Goal: Task Accomplishment & Management: Use online tool/utility

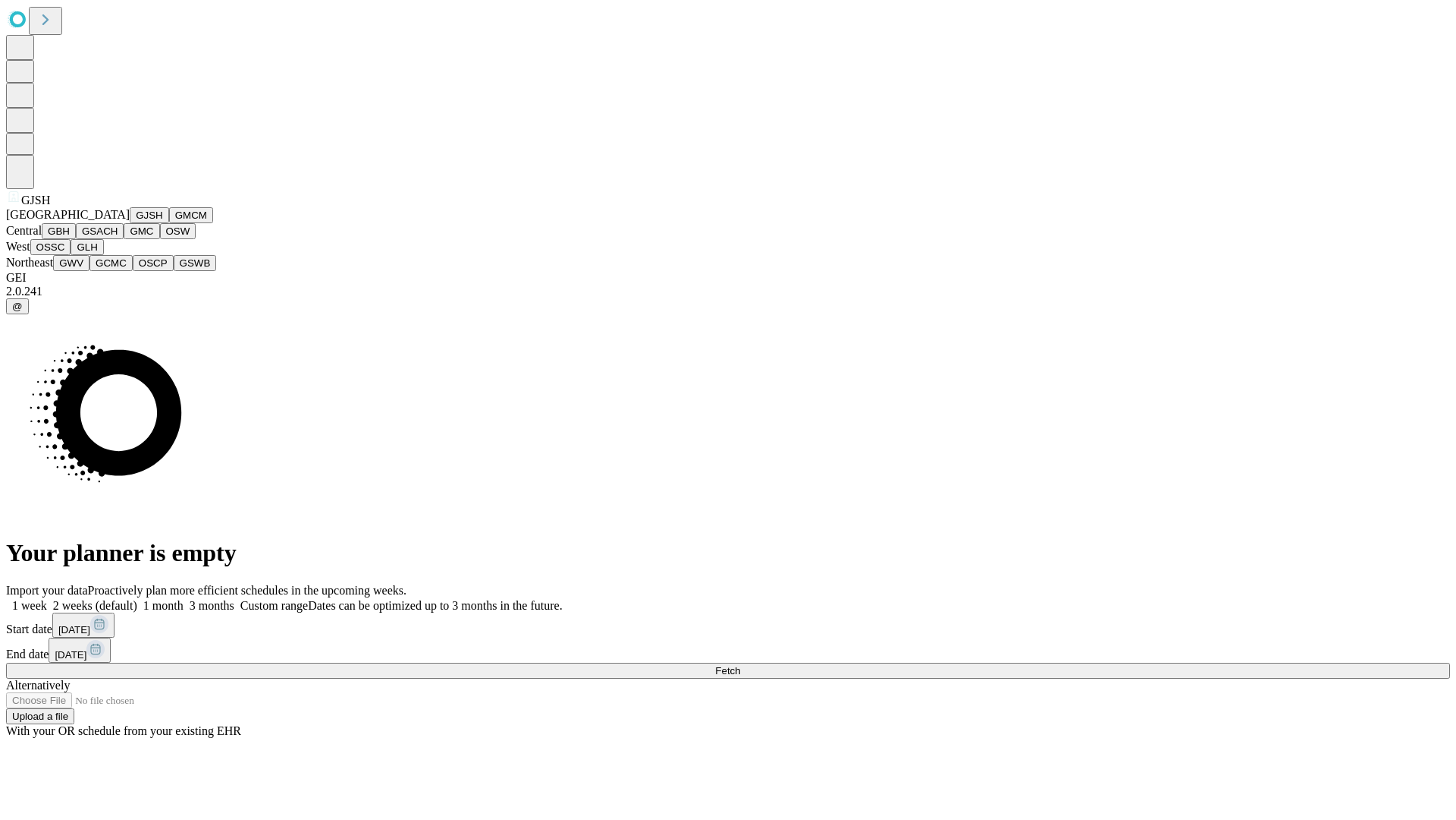
click at [130, 223] on button "GJSH" at bounding box center [150, 215] width 39 height 16
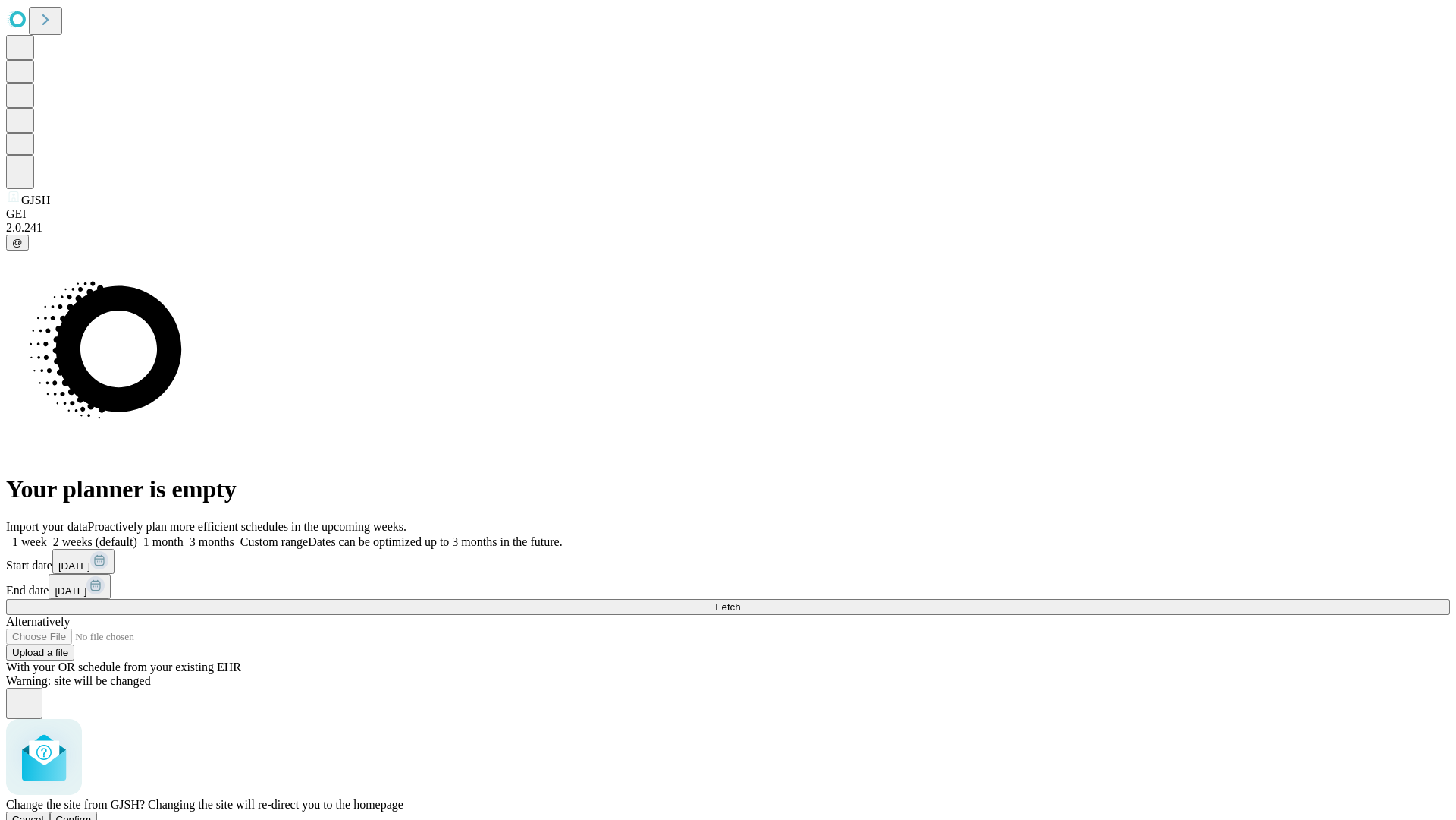
click at [92, 813] on span "Confirm" at bounding box center [73, 819] width 35 height 11
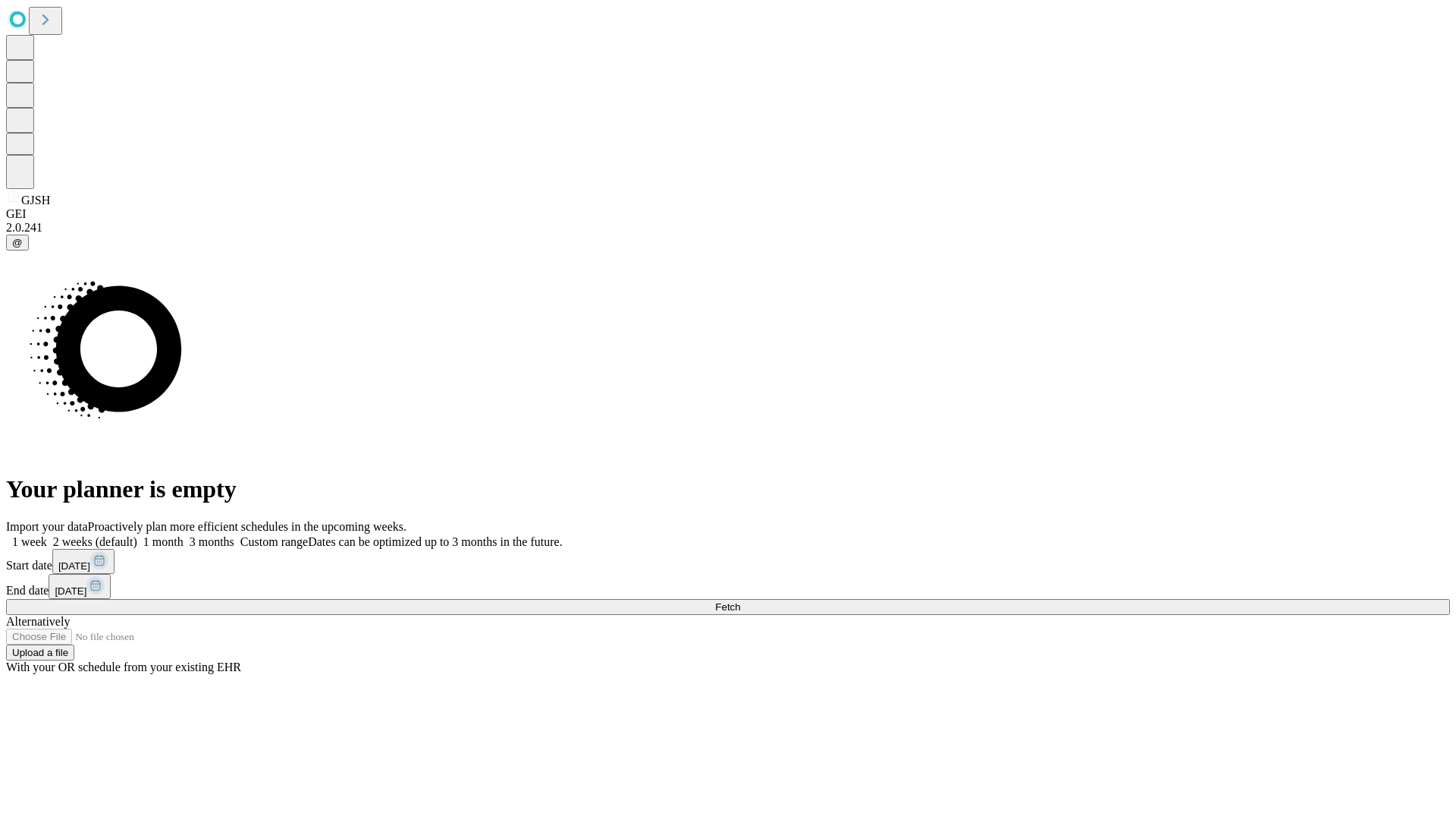
click at [138, 535] on label "2 weeks (default)" at bounding box center [92, 541] width 90 height 13
click at [741, 602] on span "Fetch" at bounding box center [728, 607] width 25 height 11
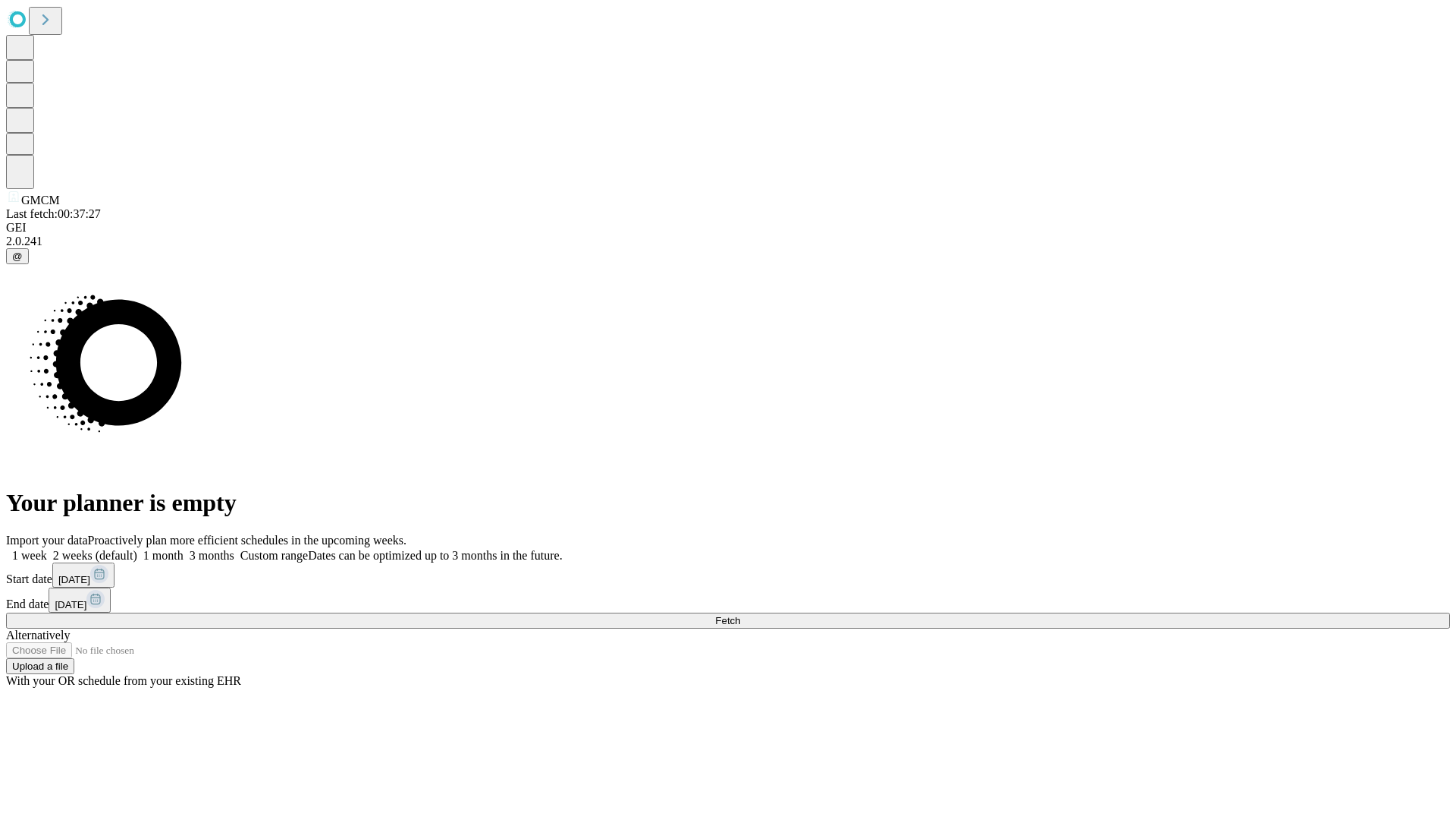
click at [741, 615] on span "Fetch" at bounding box center [728, 620] width 25 height 11
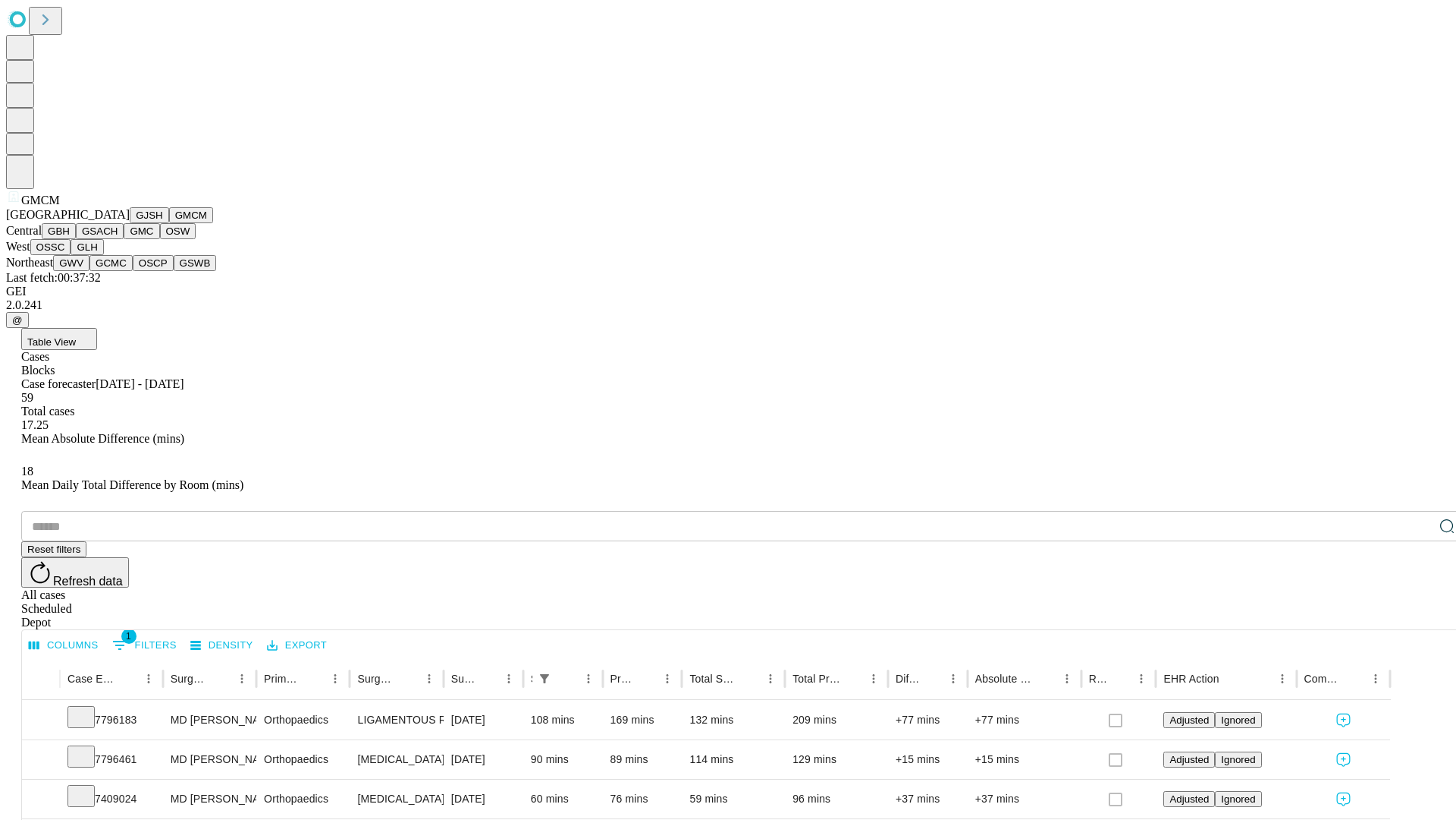
click at [76, 239] on button "GBH" at bounding box center [59, 231] width 34 height 16
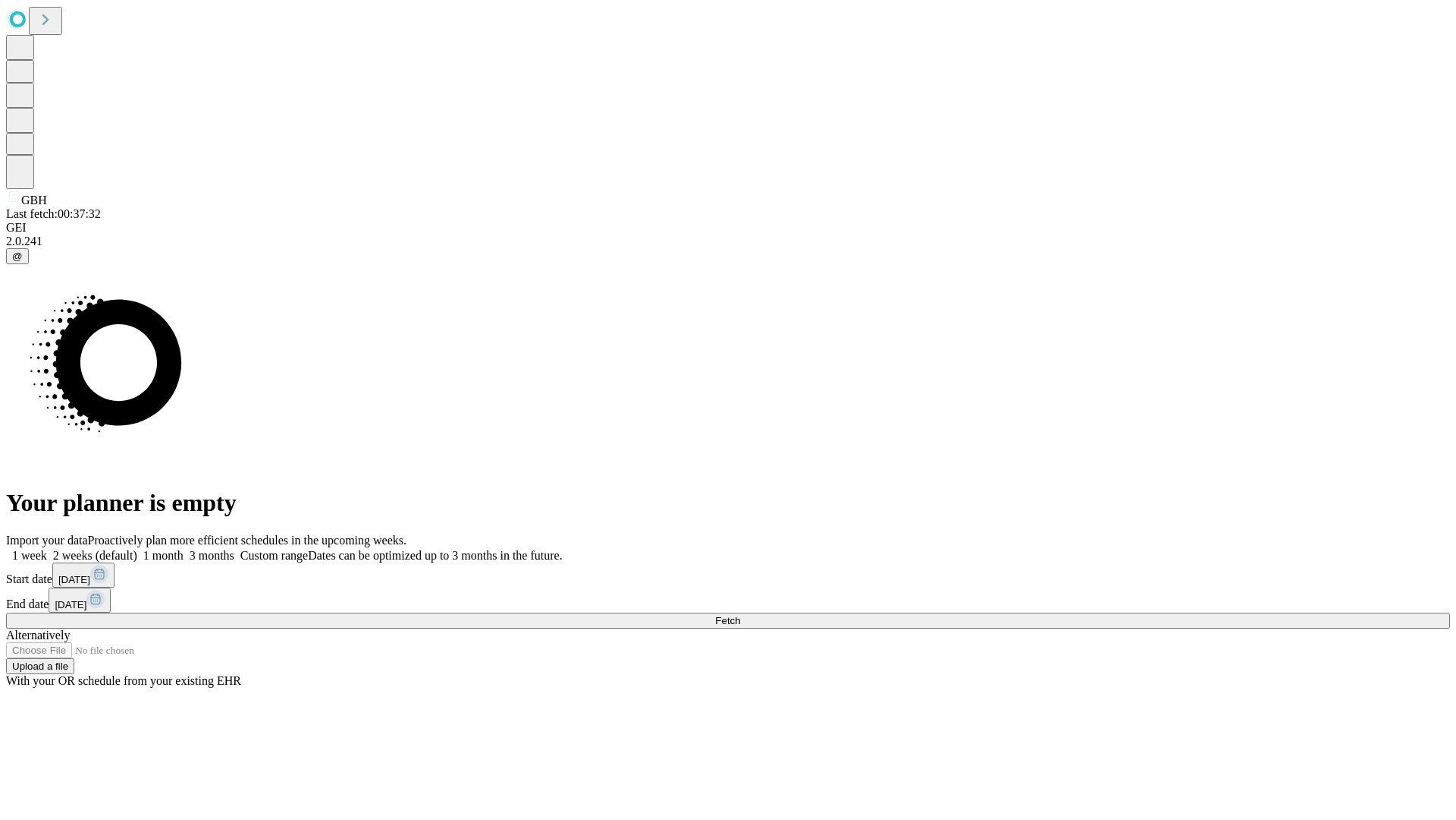
click at [138, 549] on label "2 weeks (default)" at bounding box center [92, 555] width 90 height 13
click at [741, 615] on span "Fetch" at bounding box center [728, 620] width 25 height 11
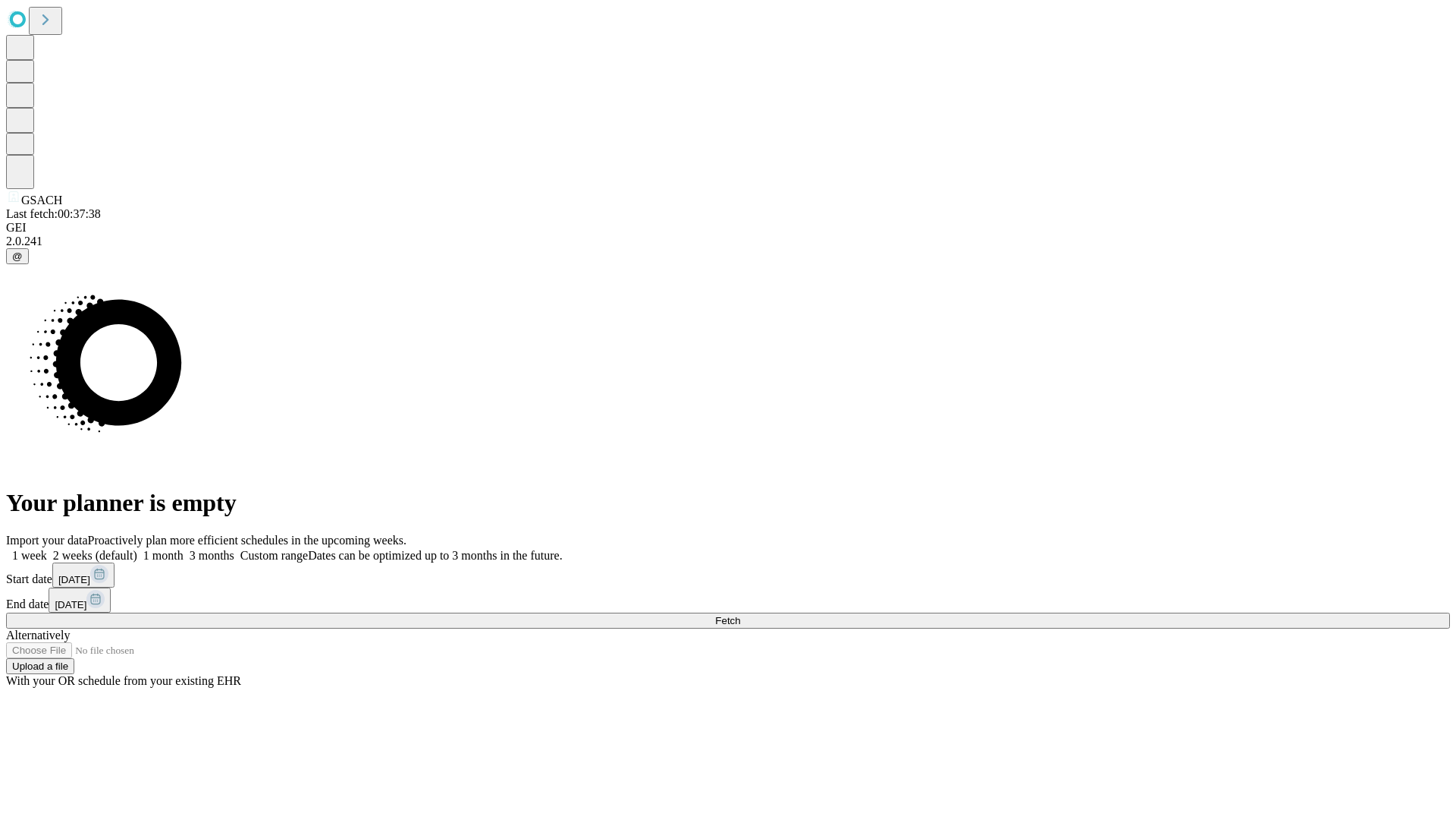
click at [138, 549] on label "2 weeks (default)" at bounding box center [92, 555] width 90 height 13
click at [741, 615] on span "Fetch" at bounding box center [728, 620] width 25 height 11
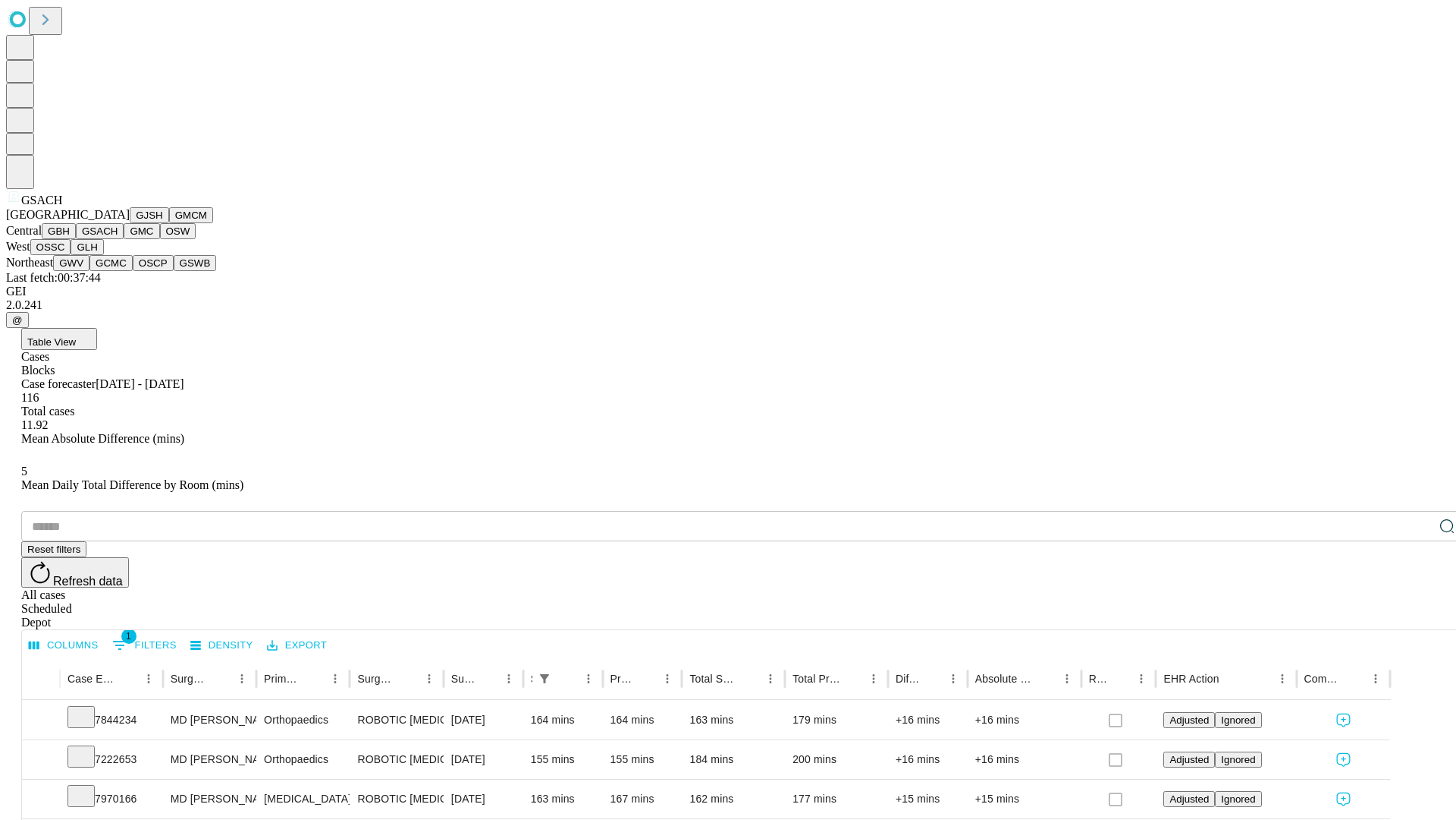
click at [124, 239] on button "GMC" at bounding box center [141, 231] width 35 height 16
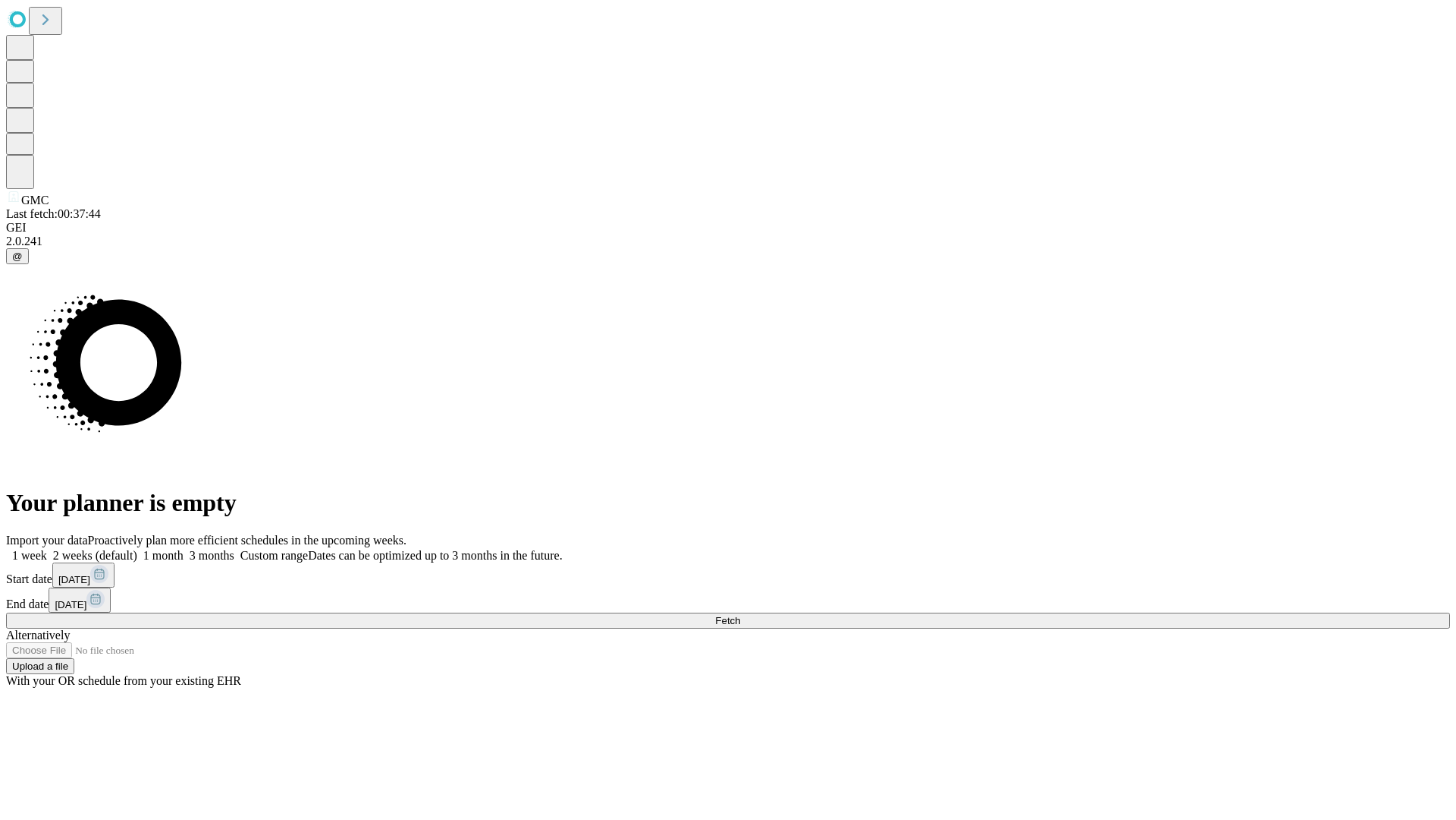
click at [138, 549] on label "2 weeks (default)" at bounding box center [92, 555] width 90 height 13
click at [741, 615] on span "Fetch" at bounding box center [728, 620] width 25 height 11
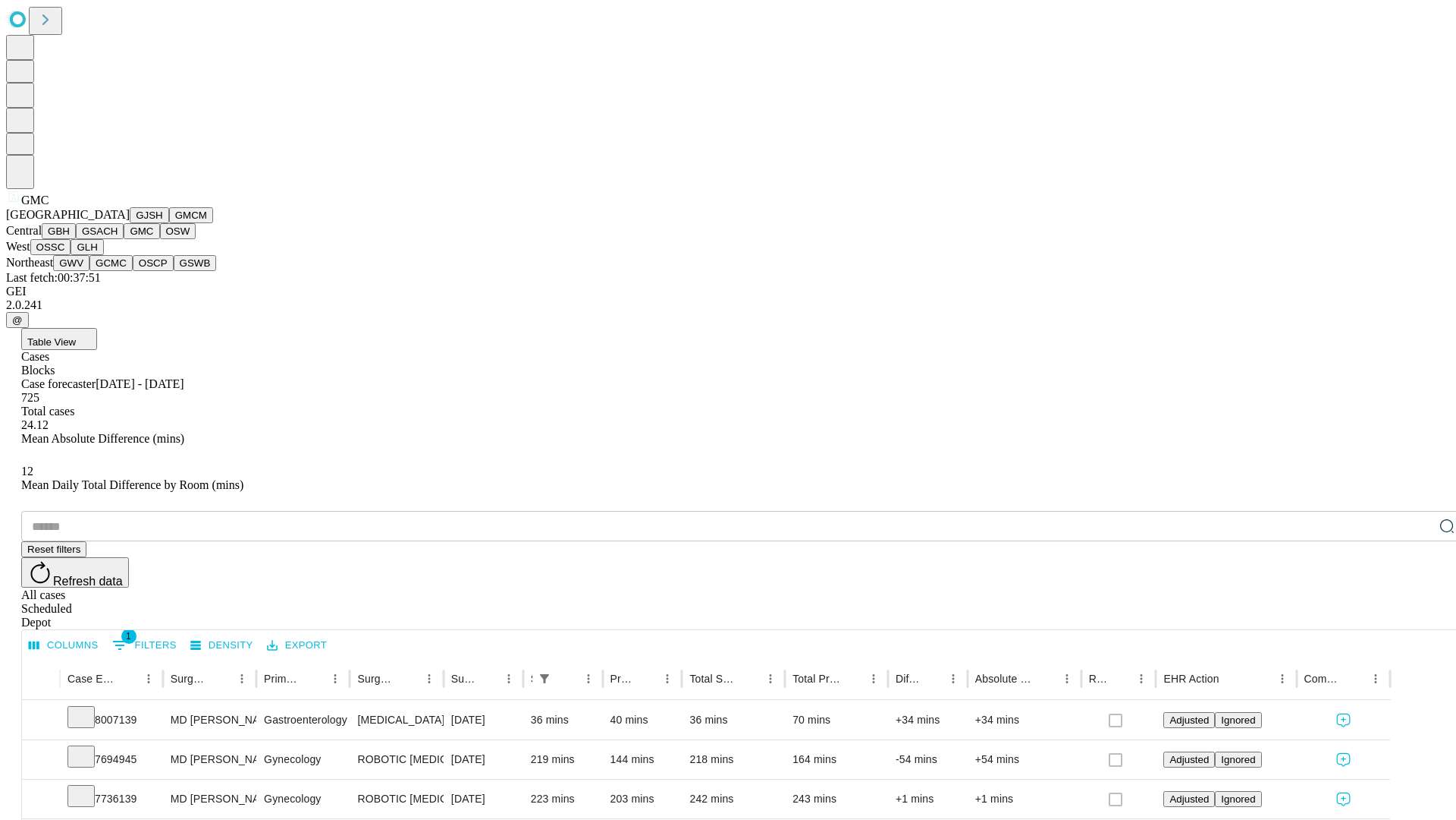
click at [160, 239] on button "OSW" at bounding box center [177, 231] width 36 height 16
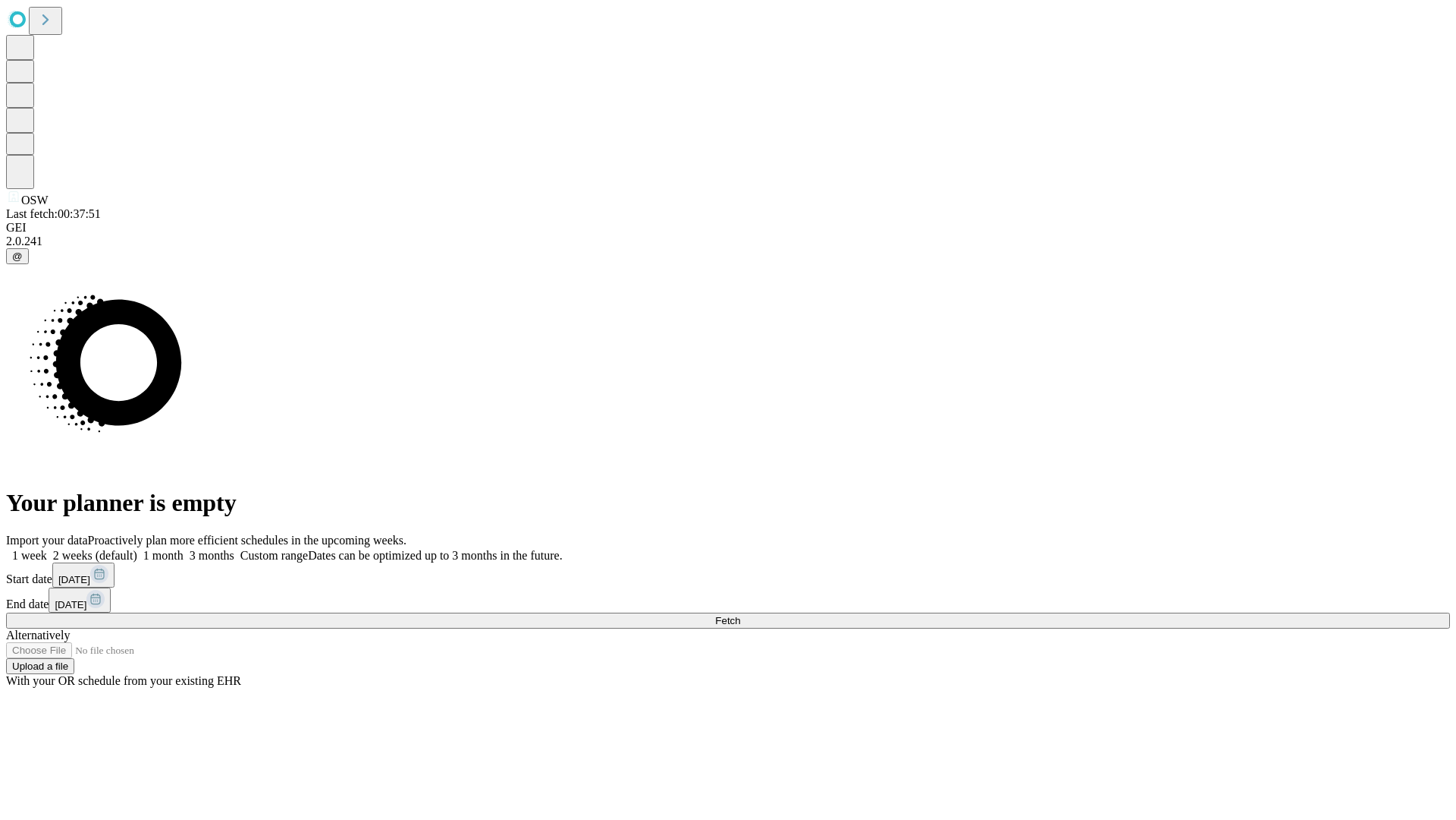
click at [138, 549] on label "2 weeks (default)" at bounding box center [92, 555] width 90 height 13
click at [741, 615] on span "Fetch" at bounding box center [728, 620] width 25 height 11
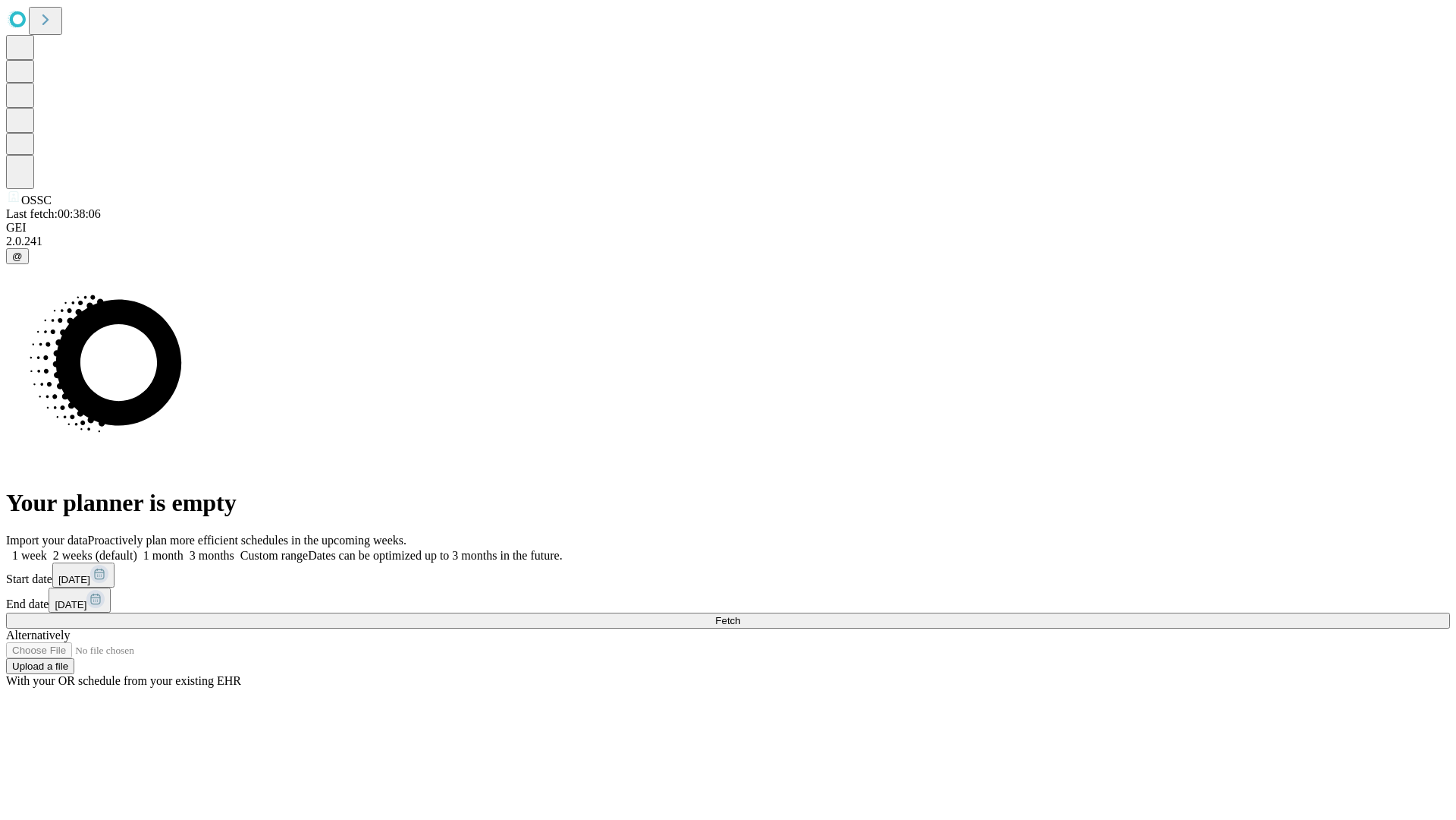
click at [138, 549] on label "2 weeks (default)" at bounding box center [92, 555] width 90 height 13
click at [741, 615] on span "Fetch" at bounding box center [728, 620] width 25 height 11
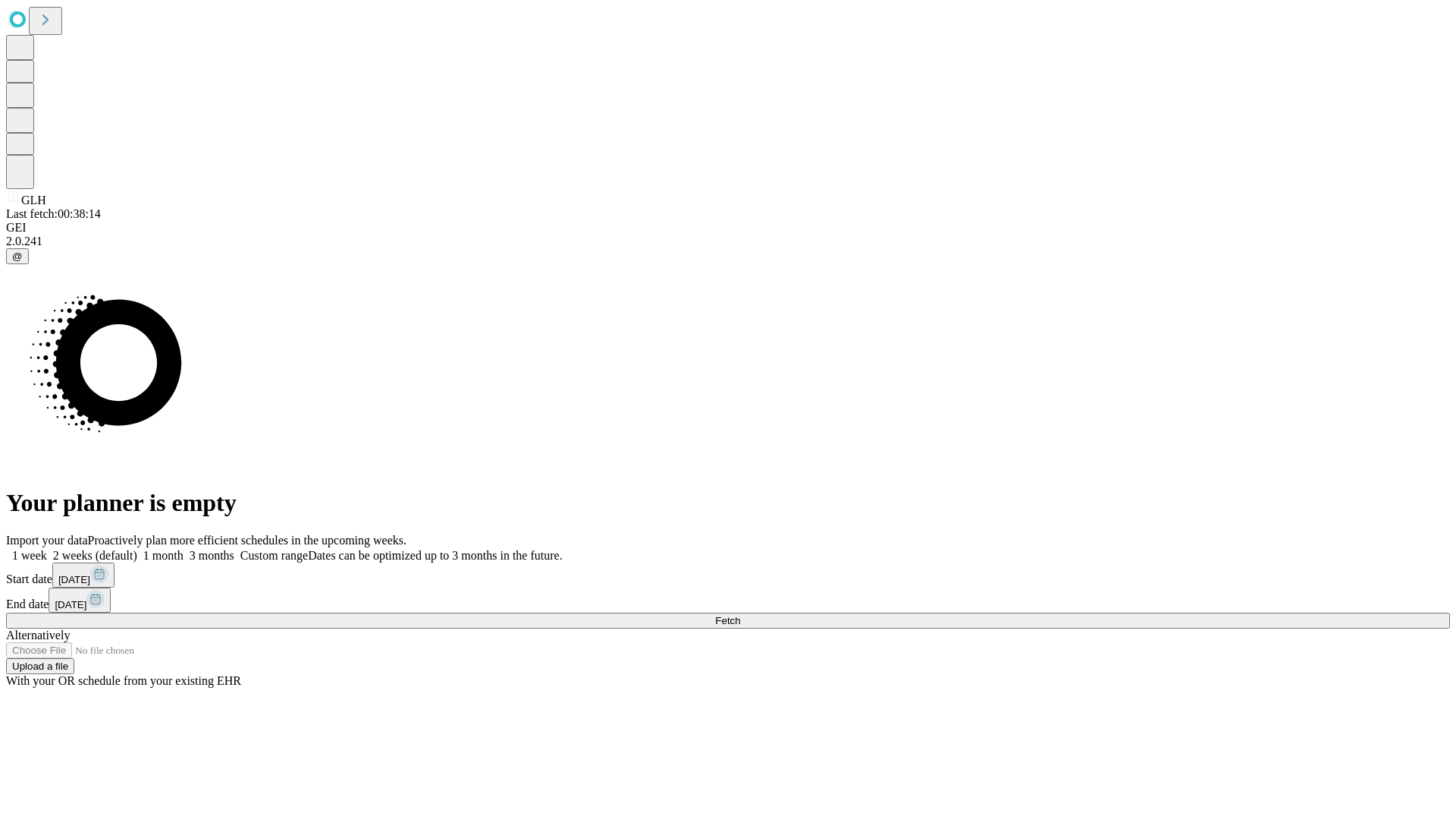
click at [741, 615] on span "Fetch" at bounding box center [728, 620] width 25 height 11
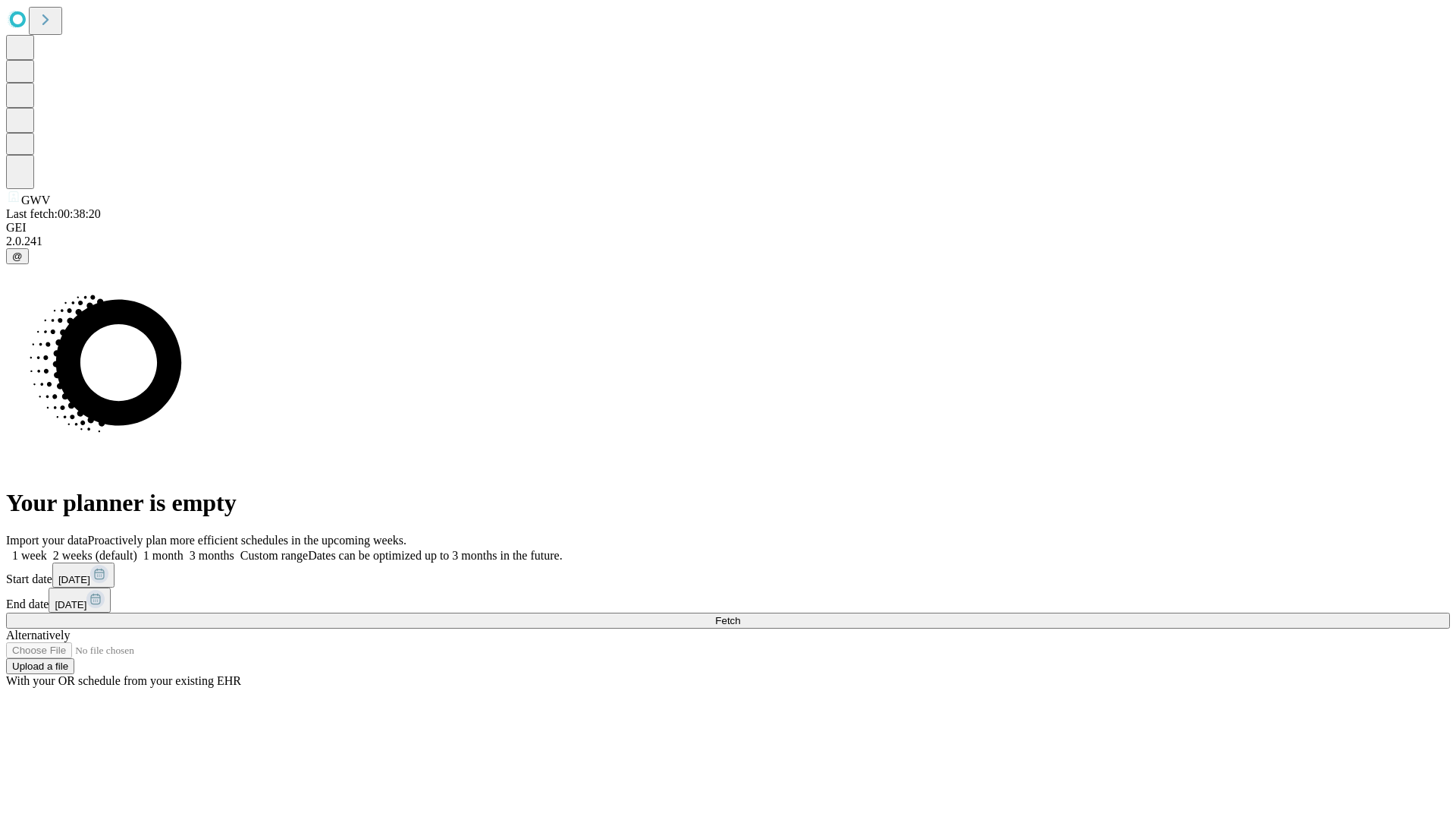
click at [138, 549] on label "2 weeks (default)" at bounding box center [92, 555] width 90 height 13
click at [741, 615] on span "Fetch" at bounding box center [728, 620] width 25 height 11
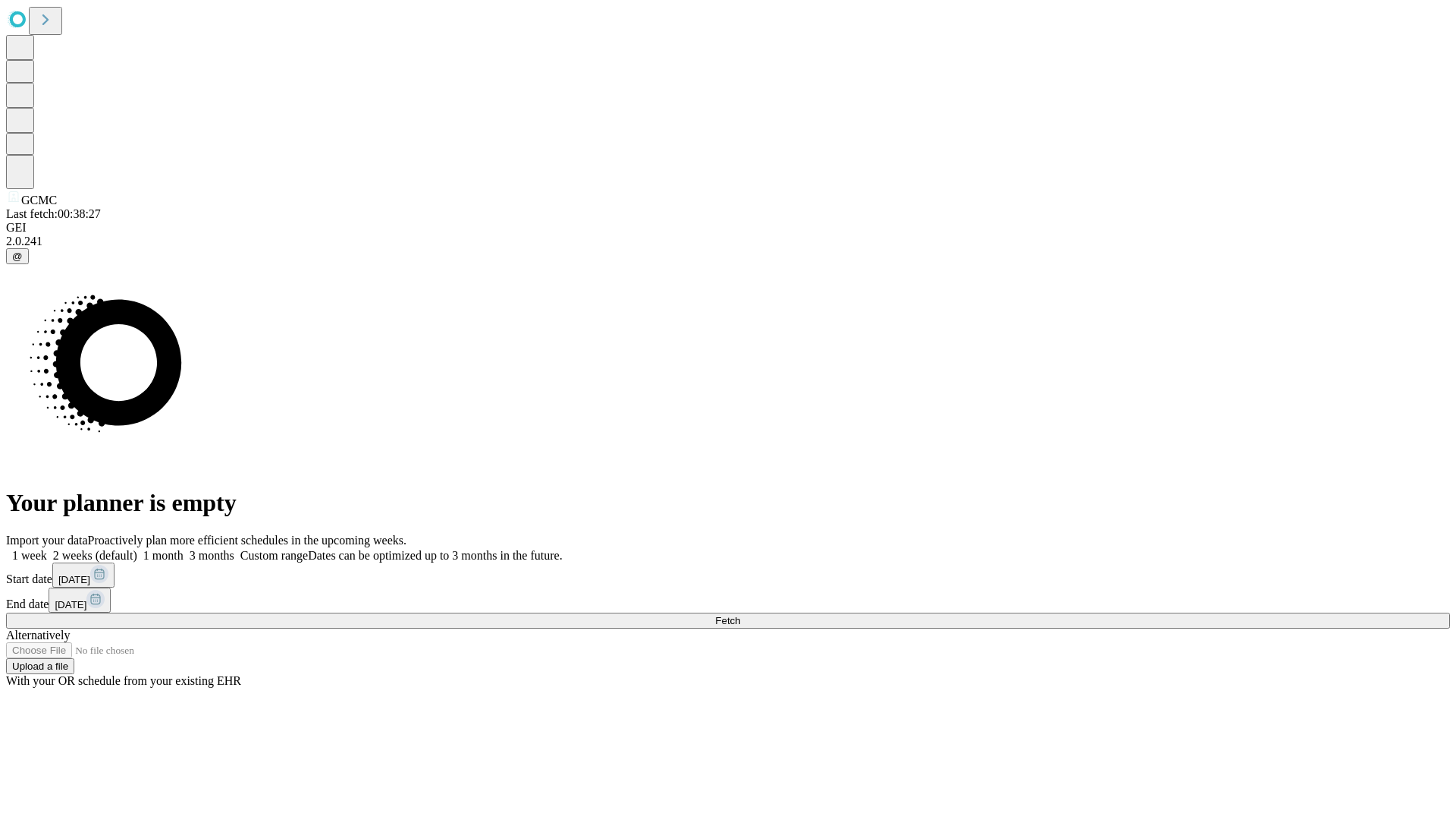
click at [138, 549] on label "2 weeks (default)" at bounding box center [92, 555] width 90 height 13
click at [741, 615] on span "Fetch" at bounding box center [728, 620] width 25 height 11
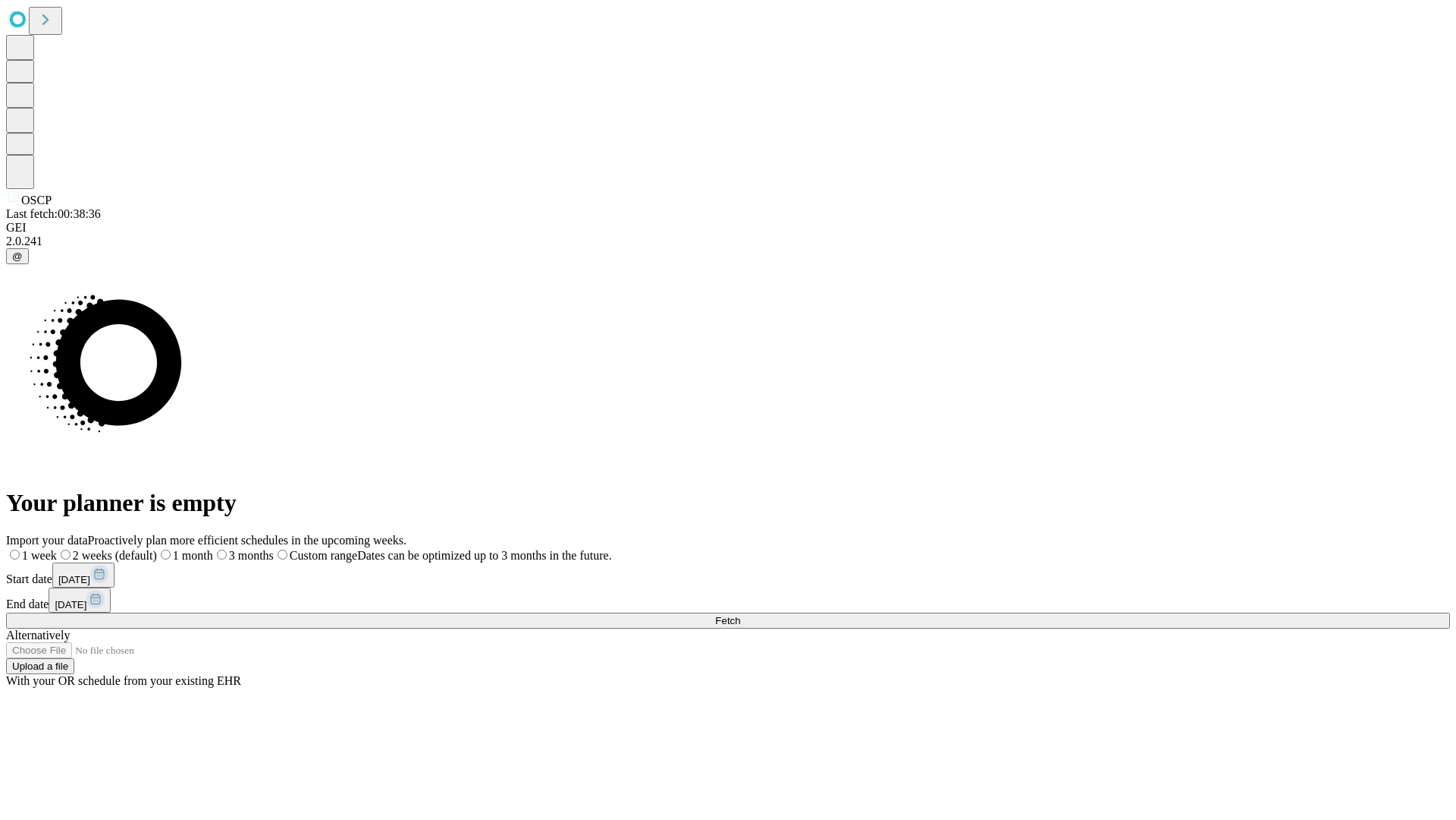
click at [157, 549] on label "2 weeks (default)" at bounding box center [107, 555] width 100 height 13
click at [741, 615] on span "Fetch" at bounding box center [728, 620] width 25 height 11
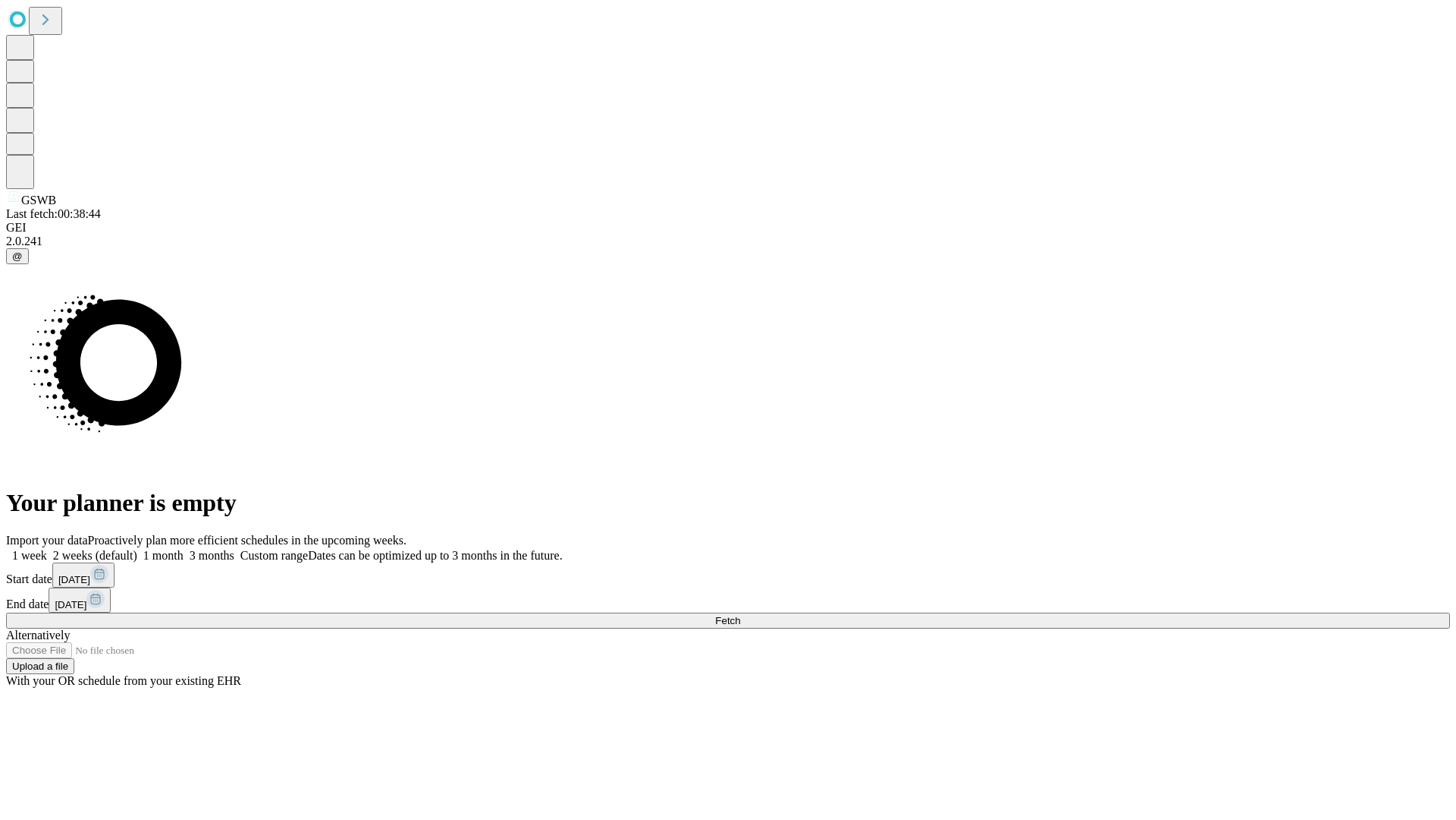
click at [138, 549] on label "2 weeks (default)" at bounding box center [92, 555] width 90 height 13
click at [741, 615] on span "Fetch" at bounding box center [728, 620] width 25 height 11
